Goal: Transaction & Acquisition: Book appointment/travel/reservation

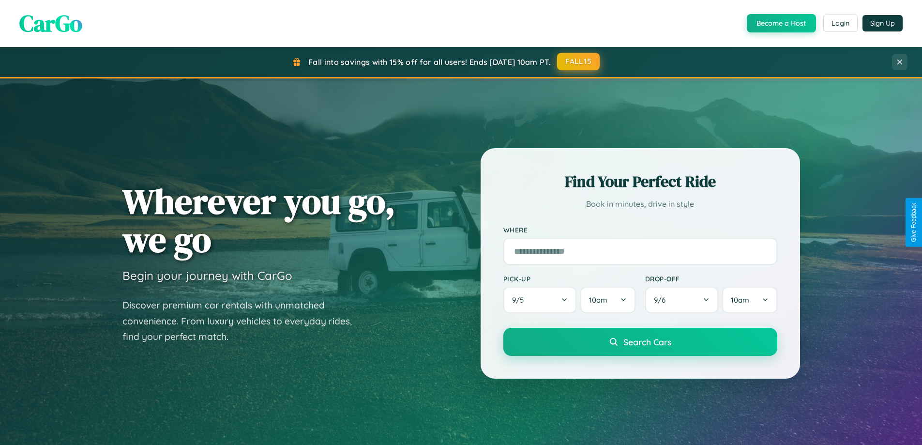
click at [579, 61] on button "FALL15" at bounding box center [578, 61] width 43 height 17
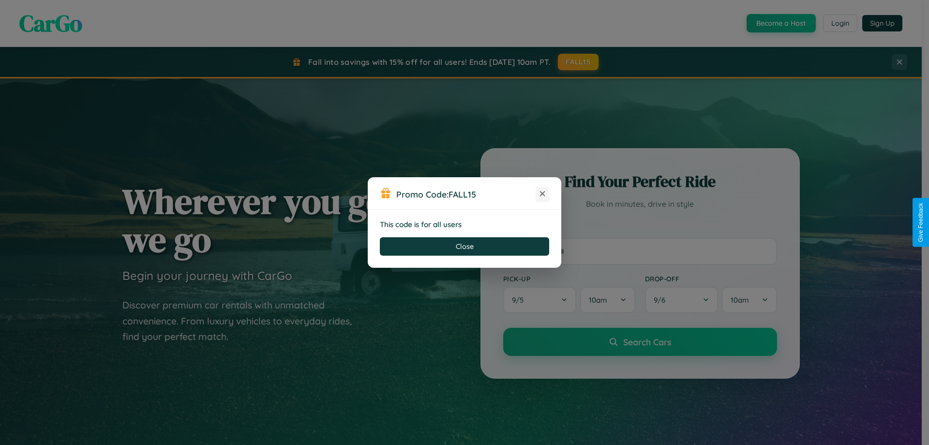
click at [543, 194] on icon at bounding box center [543, 194] width 10 height 10
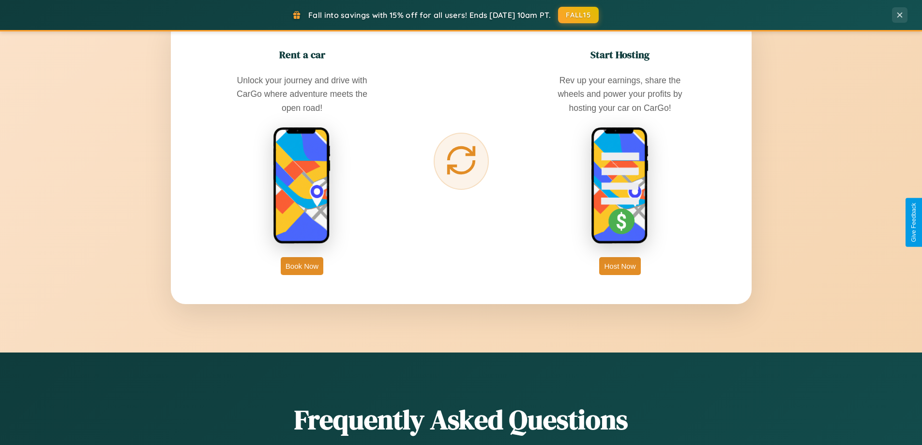
scroll to position [1555, 0]
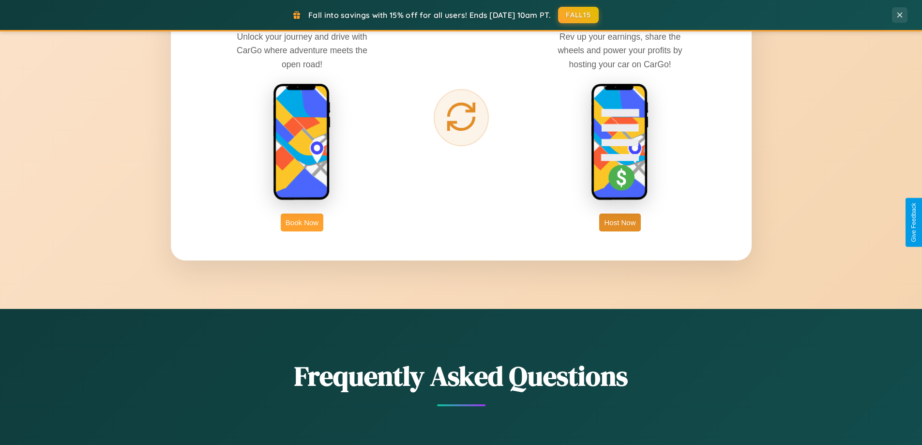
click at [302, 222] on button "Book Now" at bounding box center [302, 222] width 43 height 18
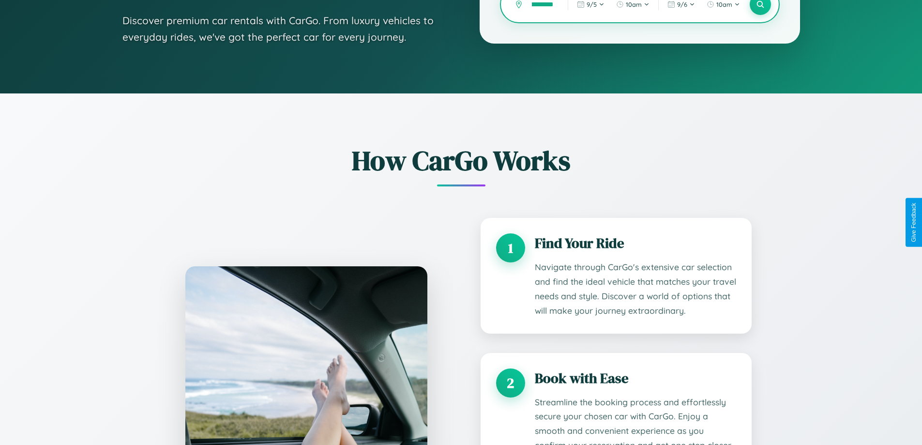
scroll to position [807, 0]
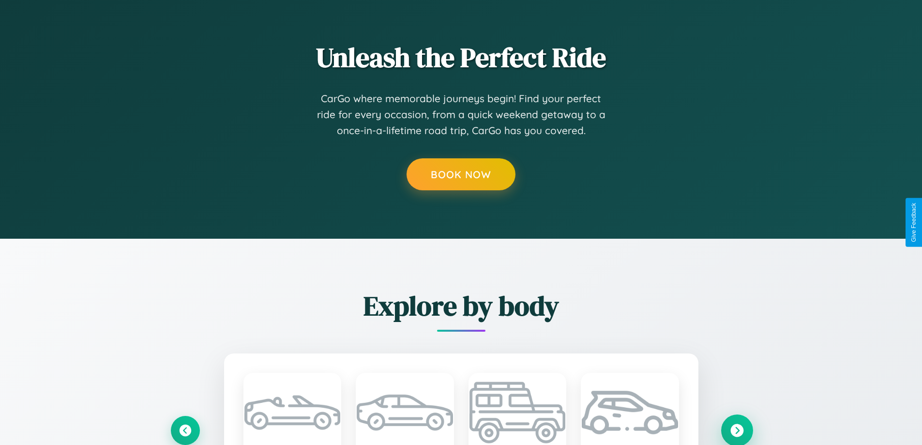
type input "*********"
click at [737, 430] on icon at bounding box center [736, 429] width 13 height 13
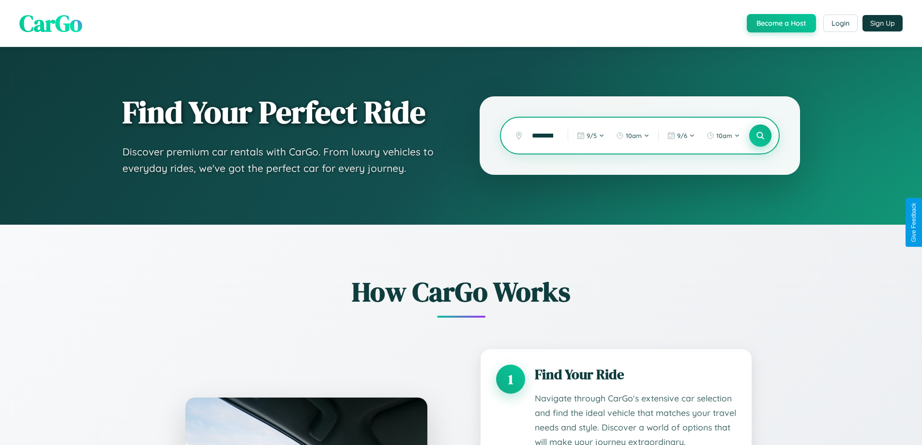
click at [760, 136] on icon at bounding box center [760, 135] width 9 height 9
